Goal: Task Accomplishment & Management: Manage account settings

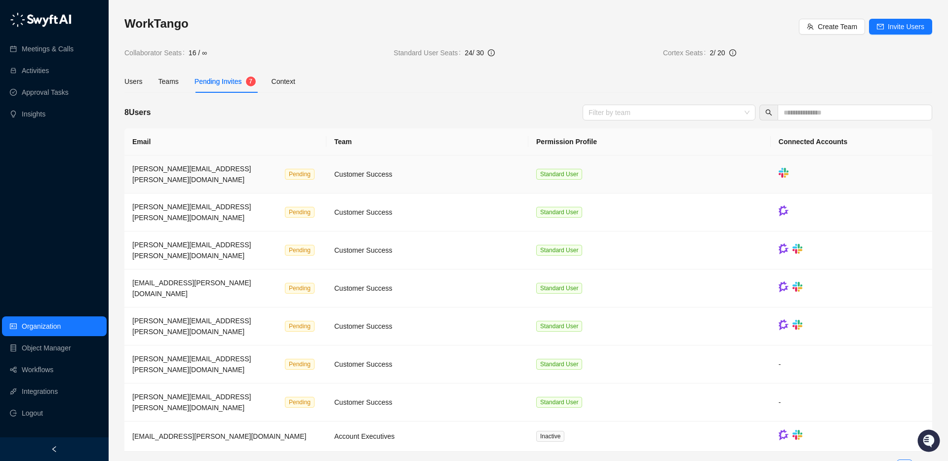
click at [221, 164] on div "[PERSON_NAME][EMAIL_ADDRESS][PERSON_NAME][DOMAIN_NAME]" at bounding box center [206, 174] width 149 height 22
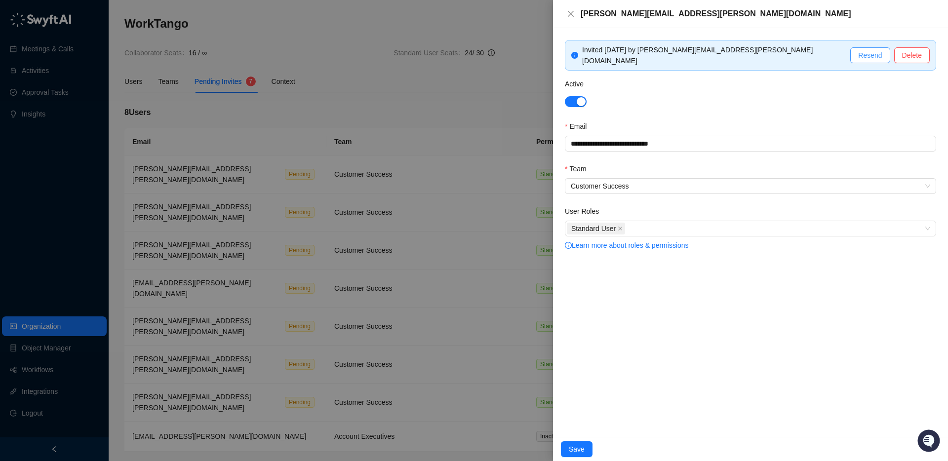
click at [871, 51] on span "Resend" at bounding box center [870, 55] width 24 height 11
click at [583, 448] on span "Save" at bounding box center [577, 449] width 16 height 11
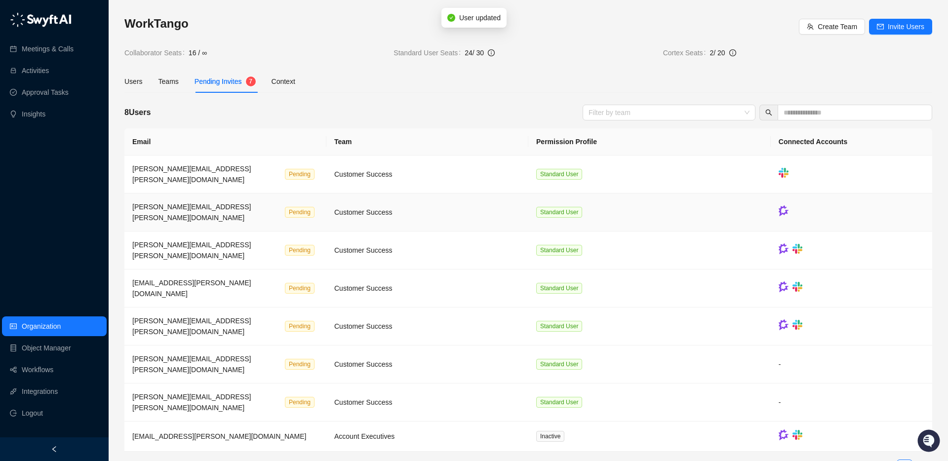
click at [193, 203] on span "[PERSON_NAME][EMAIL_ADDRESS][PERSON_NAME][DOMAIN_NAME]" at bounding box center [191, 212] width 118 height 19
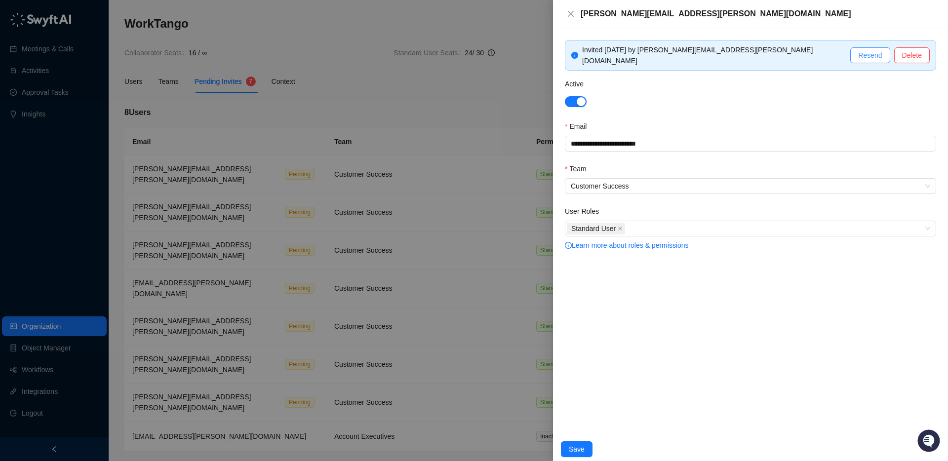
click at [865, 52] on span "Resend" at bounding box center [870, 55] width 24 height 11
click at [575, 447] on span "Save" at bounding box center [577, 449] width 16 height 11
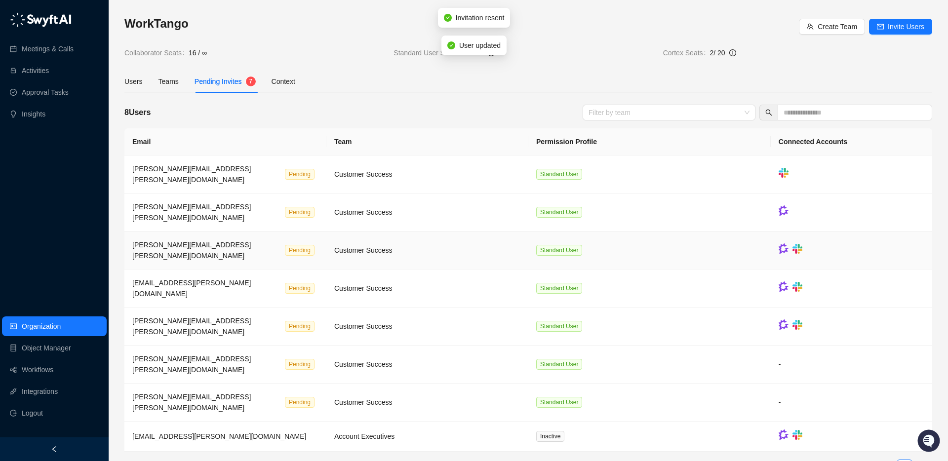
click at [206, 241] on span "[PERSON_NAME][EMAIL_ADDRESS][PERSON_NAME][DOMAIN_NAME]" at bounding box center [191, 250] width 118 height 19
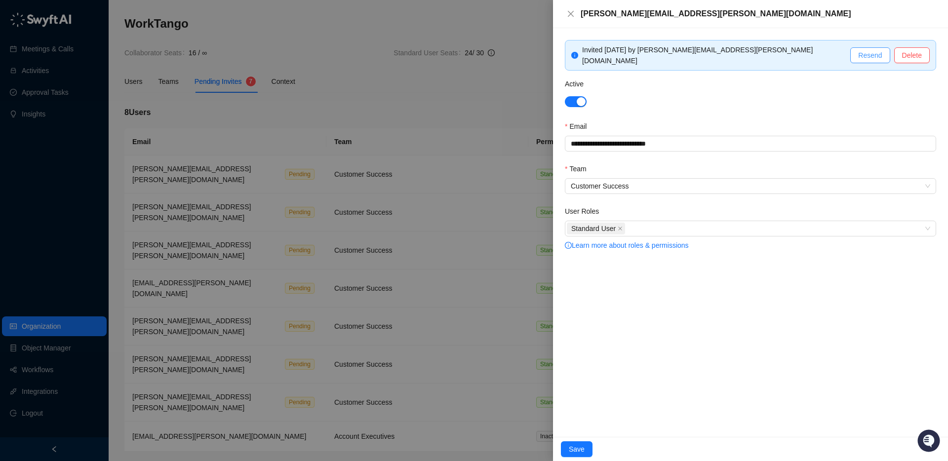
click at [865, 53] on span "Resend" at bounding box center [870, 55] width 24 height 11
click at [579, 451] on span "Save" at bounding box center [577, 449] width 16 height 11
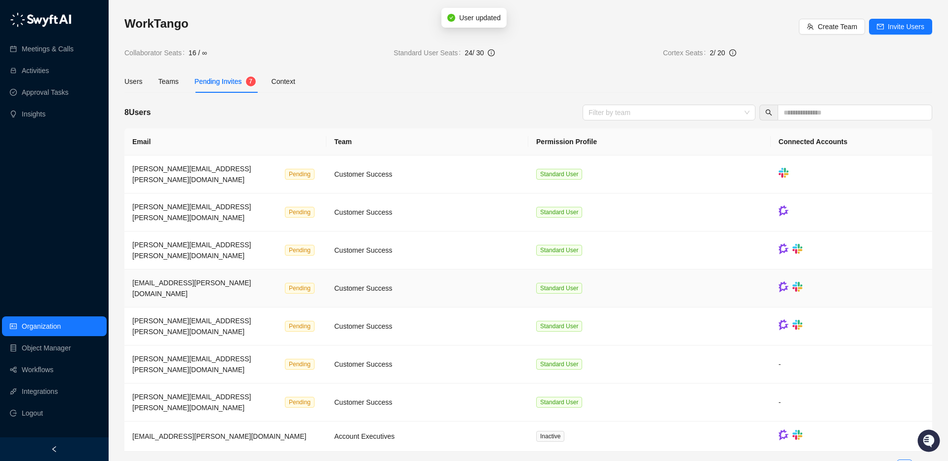
click at [221, 279] on span "[EMAIL_ADDRESS][PERSON_NAME][DOMAIN_NAME]" at bounding box center [191, 288] width 118 height 19
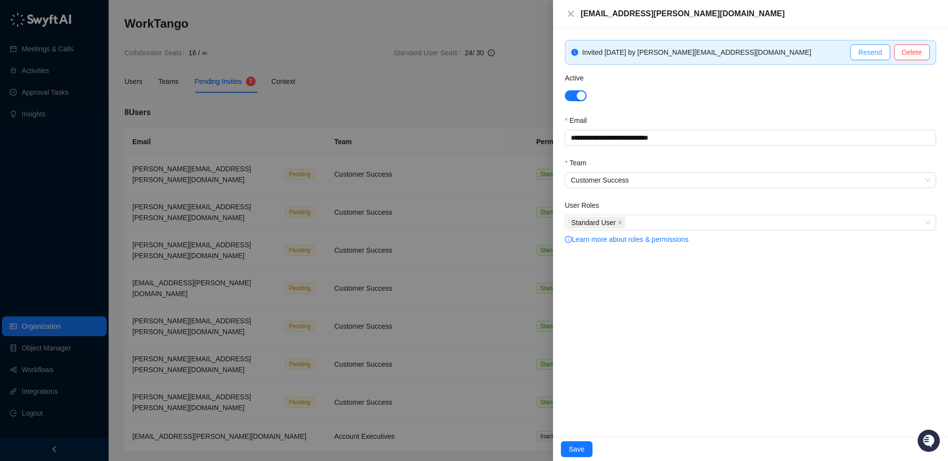
click at [878, 51] on span "Resend" at bounding box center [870, 52] width 24 height 11
click at [578, 441] on button "Save" at bounding box center [577, 449] width 32 height 16
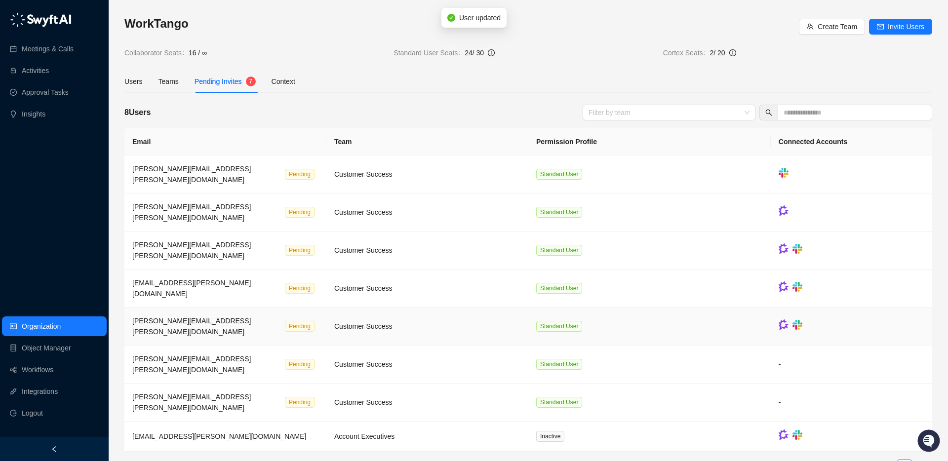
click at [202, 317] on span "[PERSON_NAME][EMAIL_ADDRESS][PERSON_NAME][DOMAIN_NAME]" at bounding box center [191, 326] width 118 height 19
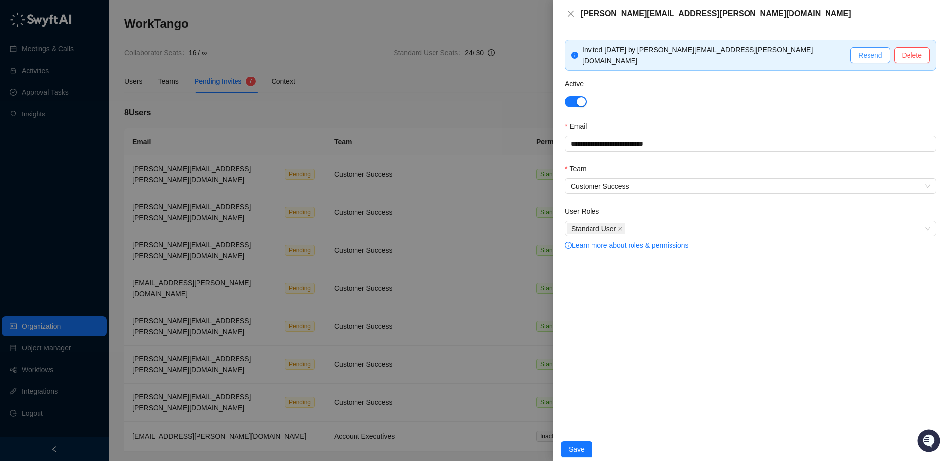
click at [867, 55] on span "Resend" at bounding box center [870, 55] width 24 height 11
click at [584, 448] on button "Save" at bounding box center [577, 449] width 32 height 16
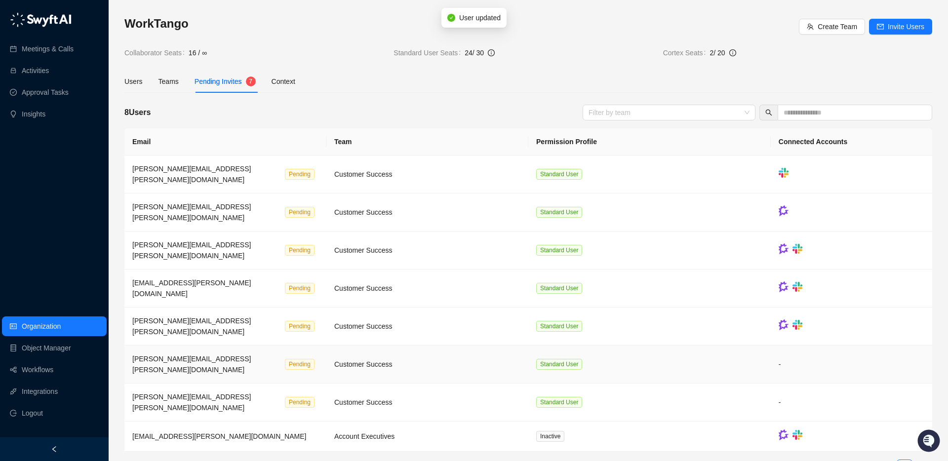
click at [181, 355] on span "[PERSON_NAME][EMAIL_ADDRESS][PERSON_NAME][DOMAIN_NAME]" at bounding box center [191, 364] width 118 height 19
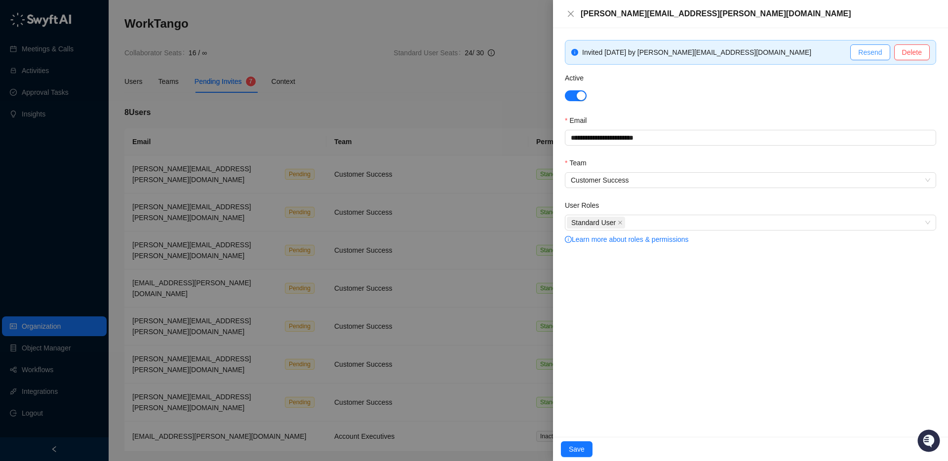
click at [865, 53] on span "Resend" at bounding box center [870, 52] width 24 height 11
click at [576, 448] on span "Save" at bounding box center [577, 449] width 16 height 11
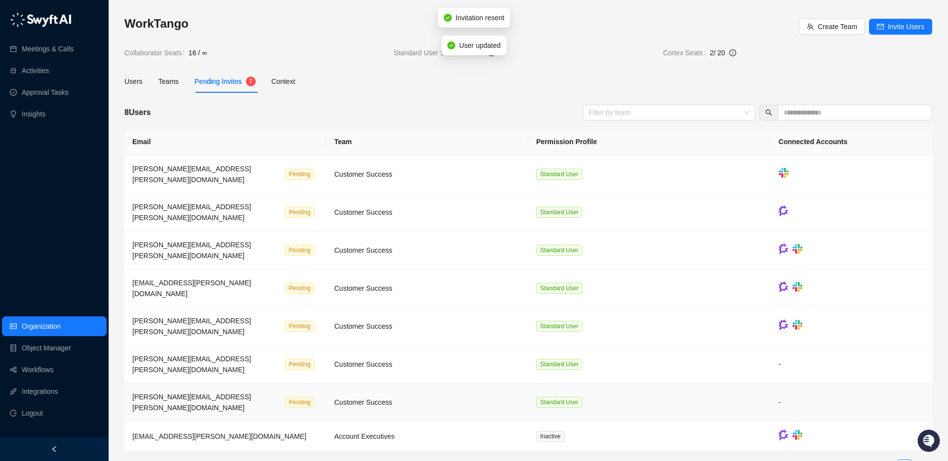
click at [184, 393] on span "[PERSON_NAME][EMAIL_ADDRESS][PERSON_NAME][DOMAIN_NAME]" at bounding box center [191, 402] width 118 height 19
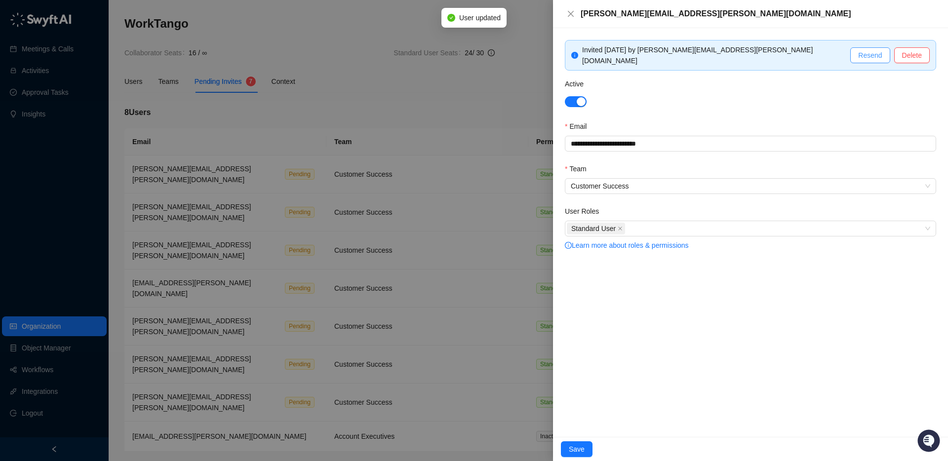
click at [877, 50] on span "Resend" at bounding box center [870, 55] width 24 height 11
click at [572, 452] on span "Save" at bounding box center [577, 449] width 16 height 11
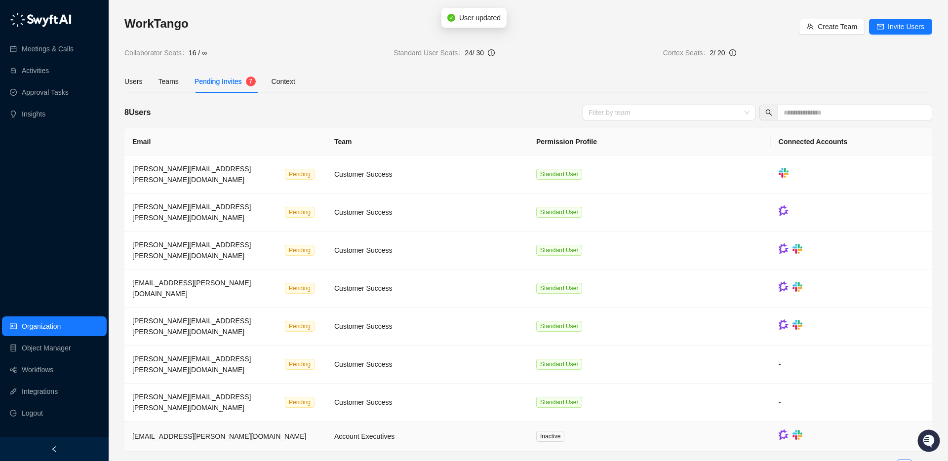
click at [193, 432] on span "[EMAIL_ADDRESS][PERSON_NAME][DOMAIN_NAME]" at bounding box center [219, 436] width 174 height 8
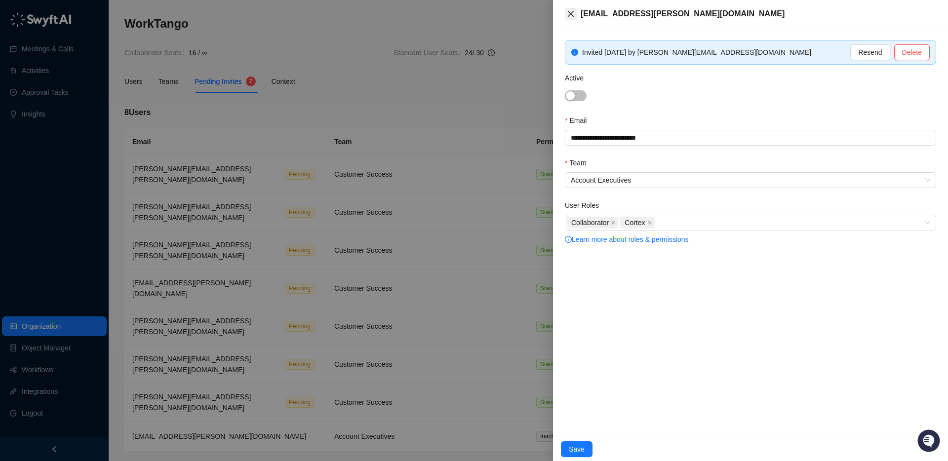
click at [567, 9] on button "Close" at bounding box center [571, 14] width 12 height 12
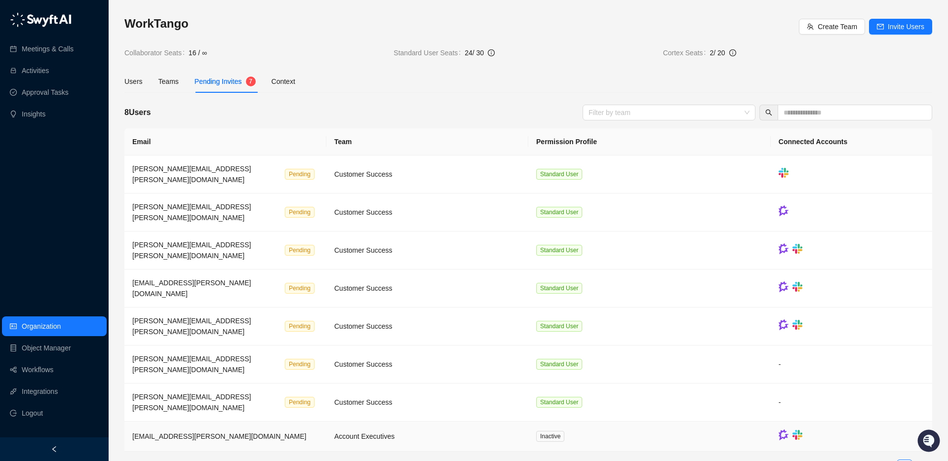
click at [199, 432] on span "[EMAIL_ADDRESS][PERSON_NAME][DOMAIN_NAME]" at bounding box center [219, 436] width 174 height 8
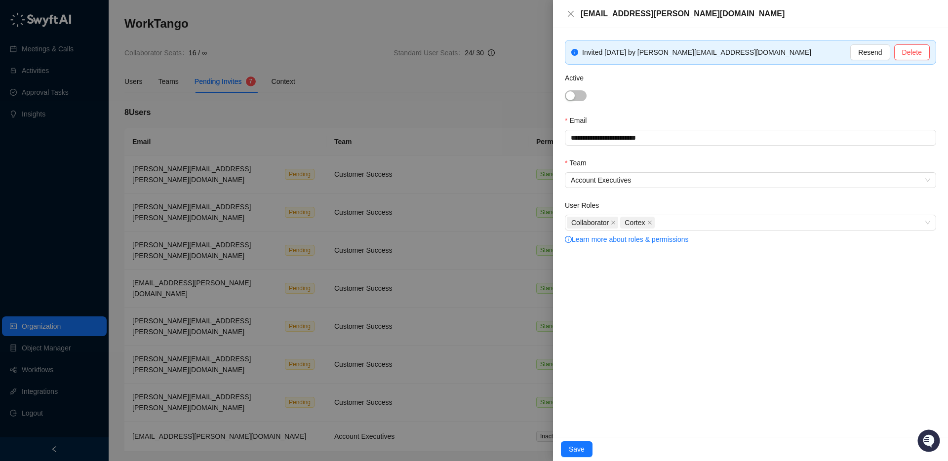
click at [587, 100] on div at bounding box center [750, 94] width 371 height 11
click at [580, 96] on span "button" at bounding box center [576, 95] width 22 height 11
click at [873, 50] on span "Resend" at bounding box center [870, 52] width 24 height 11
click at [580, 447] on span "Save" at bounding box center [577, 449] width 16 height 11
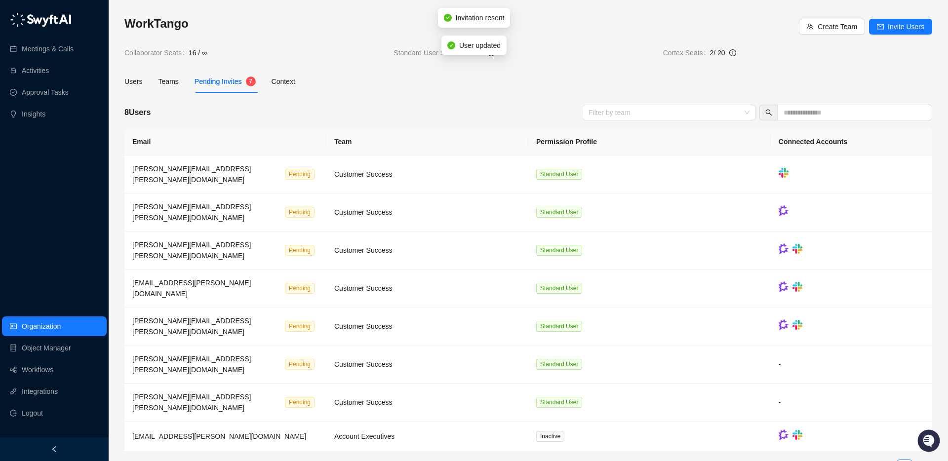
click at [400, 444] on main "WorkTango Create Team Invite Users Collaborator Seats 16 / ∞ Standard User Seat…" at bounding box center [527, 249] width 807 height 467
click at [204, 432] on span "[EMAIL_ADDRESS][PERSON_NAME][DOMAIN_NAME]" at bounding box center [219, 436] width 174 height 8
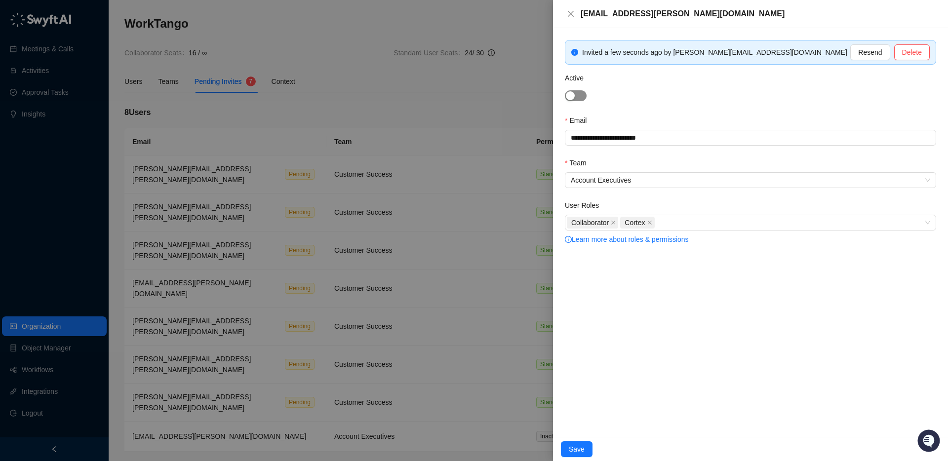
click at [580, 96] on span "button" at bounding box center [576, 95] width 22 height 11
click at [581, 453] on span "Save" at bounding box center [577, 449] width 16 height 11
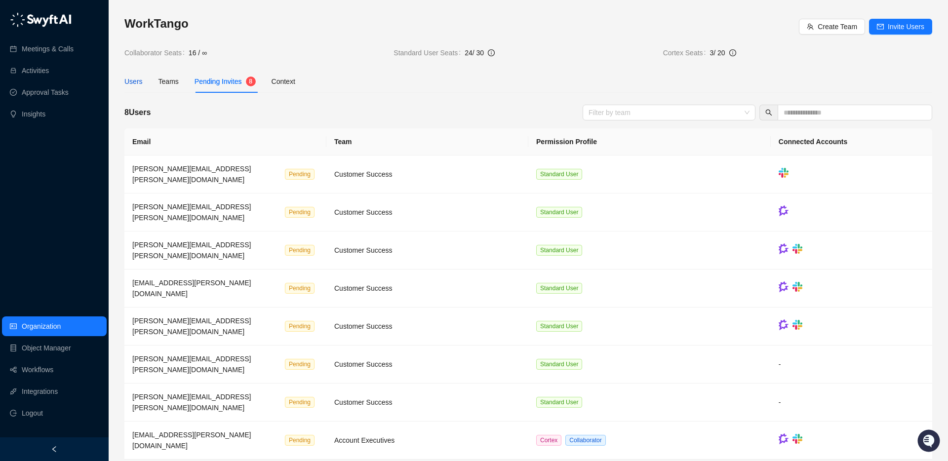
click at [141, 86] on div "Users" at bounding box center [133, 81] width 18 height 11
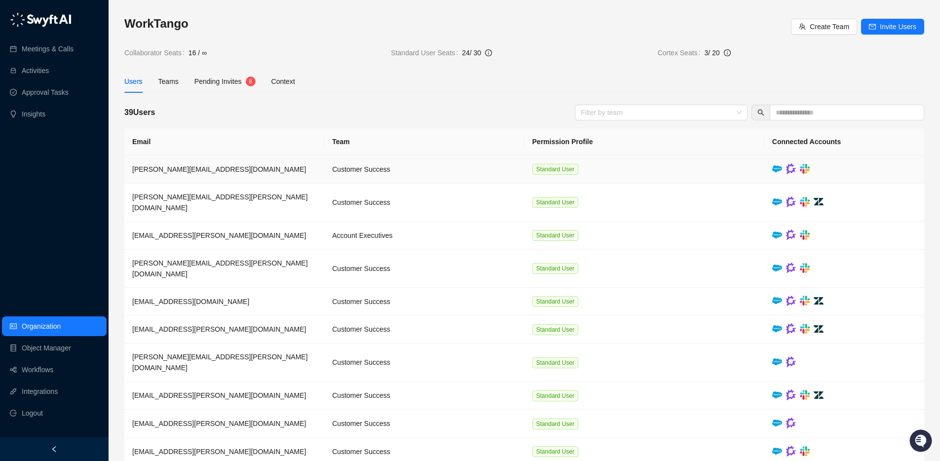
scroll to position [2, 0]
